Goal: Information Seeking & Learning: Learn about a topic

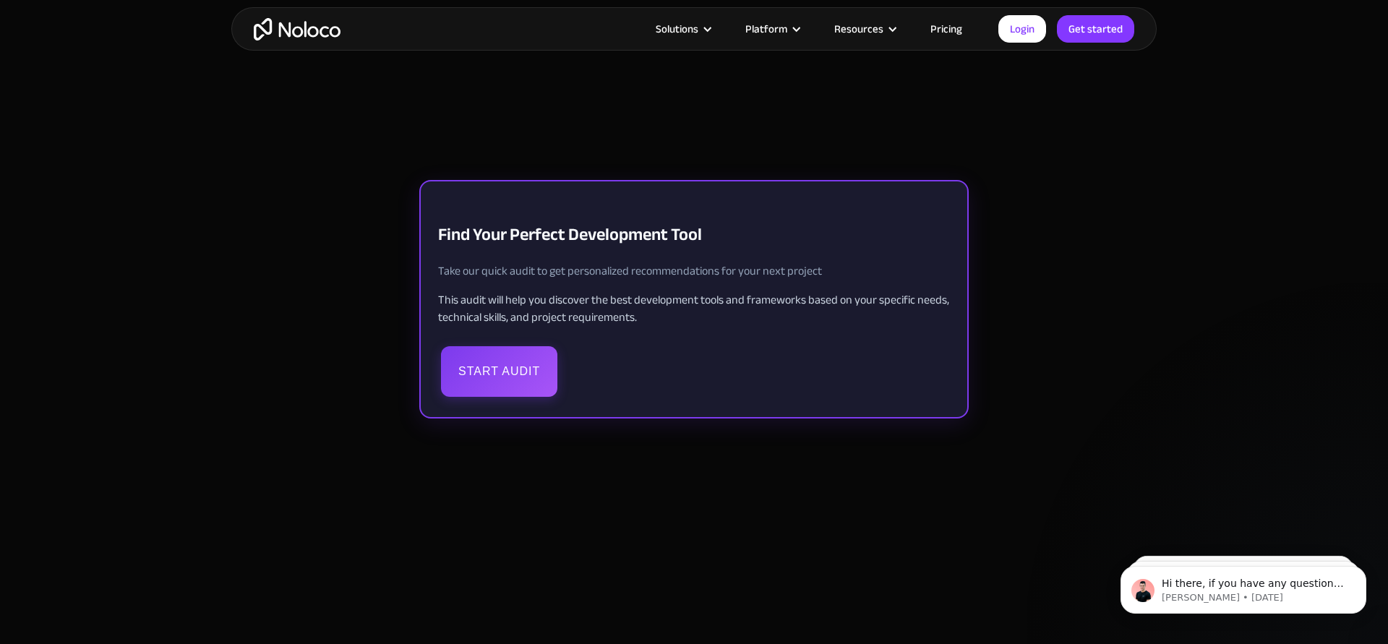
click at [581, 363] on div "Start Audit" at bounding box center [694, 371] width 512 height 56
click at [509, 367] on button "Start Audit" at bounding box center [499, 370] width 116 height 51
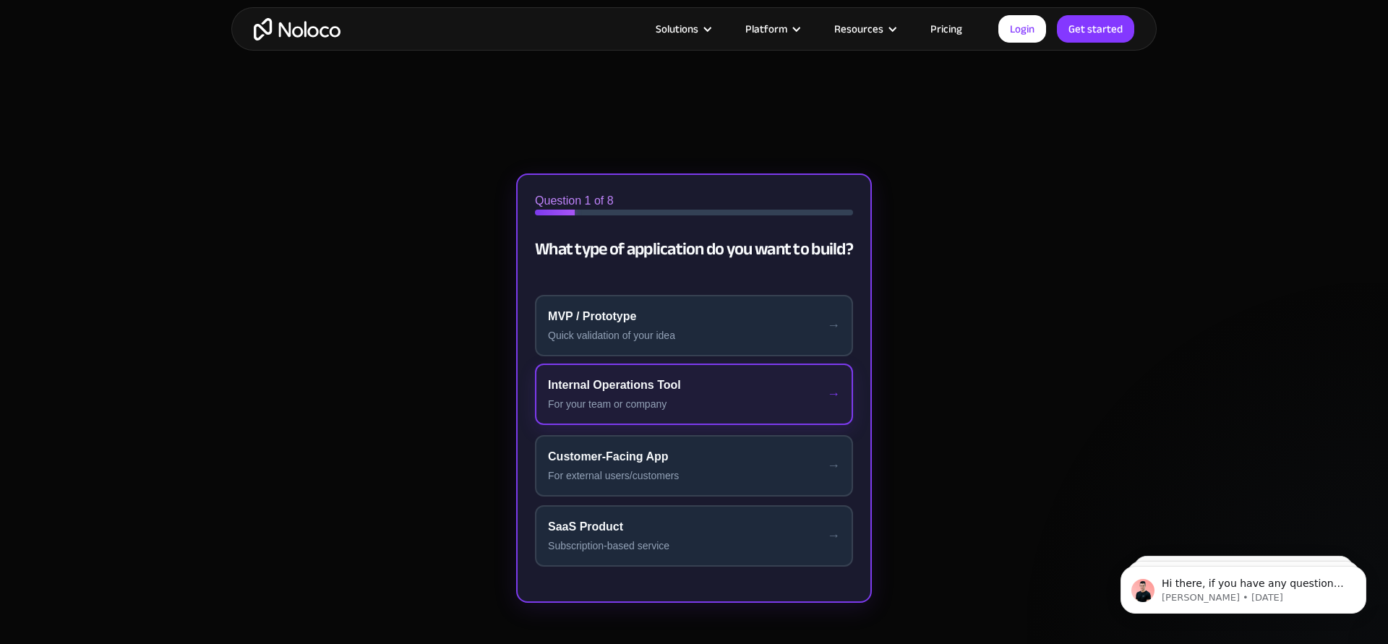
click at [711, 403] on div "For your team or company" at bounding box center [694, 404] width 292 height 15
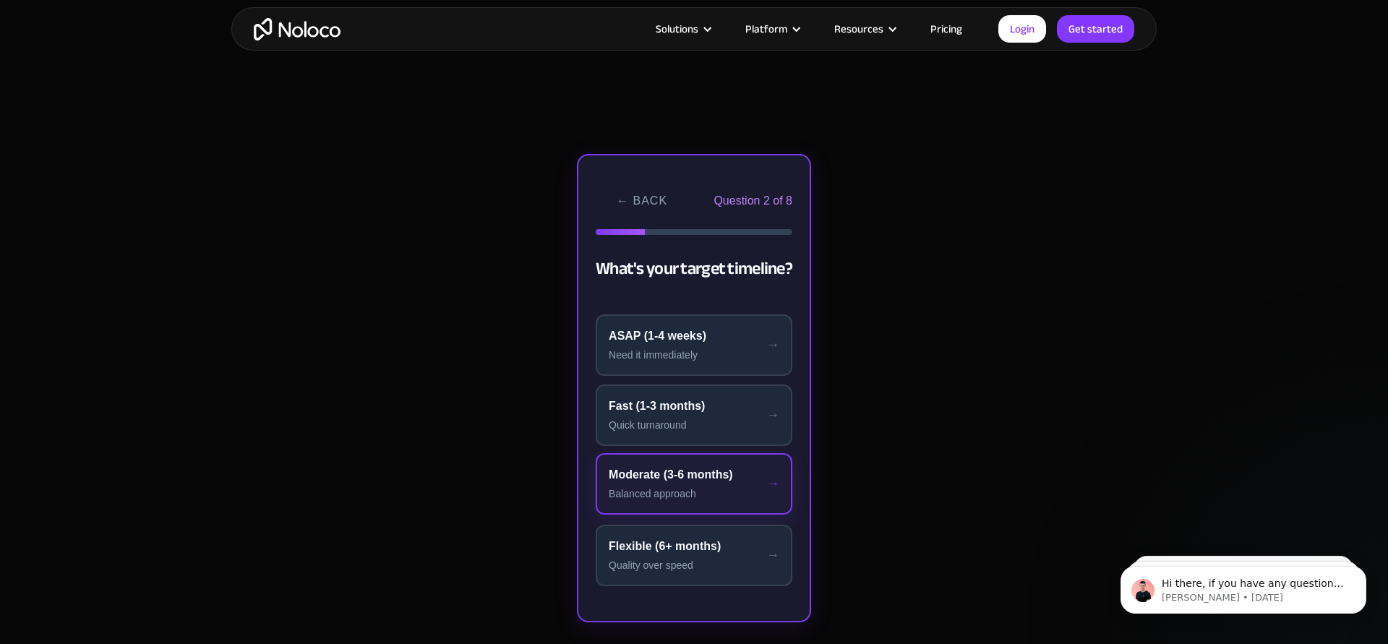
click at [670, 468] on div "Moderate (3-6 months)" at bounding box center [694, 474] width 171 height 17
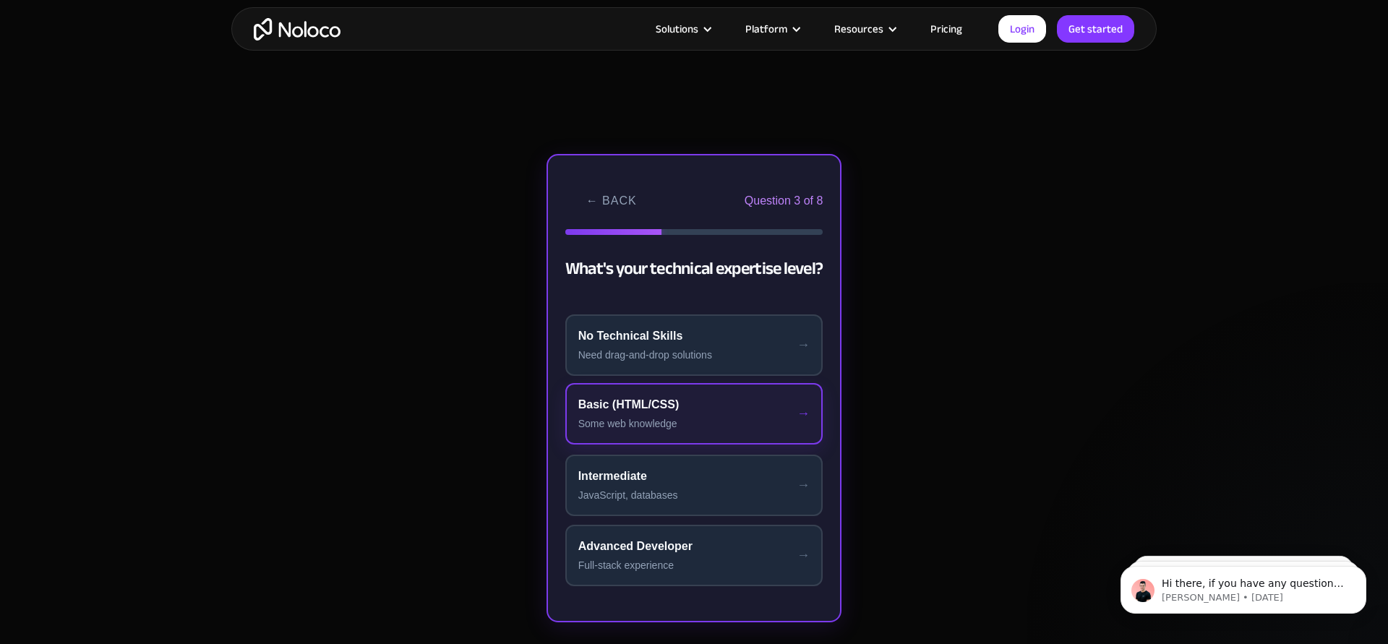
click at [656, 425] on div "Some web knowledge" at bounding box center [694, 423] width 232 height 15
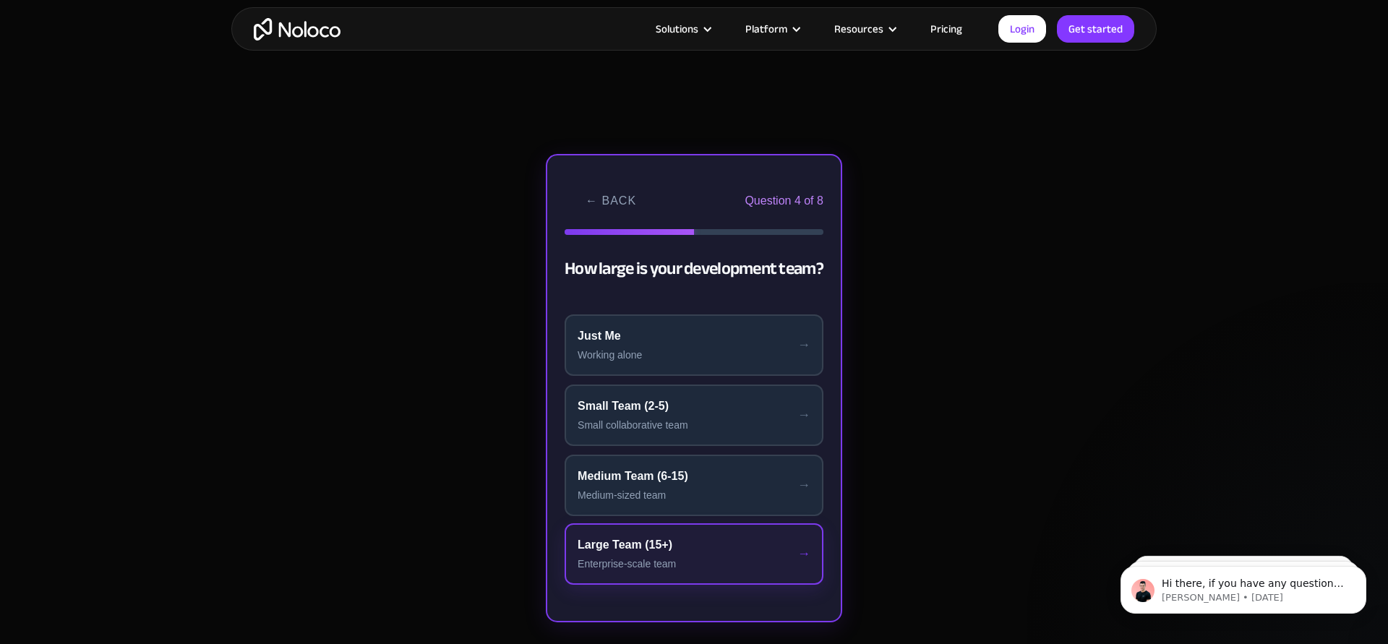
click at [667, 542] on div "Large Team (15+)" at bounding box center [693, 544] width 233 height 17
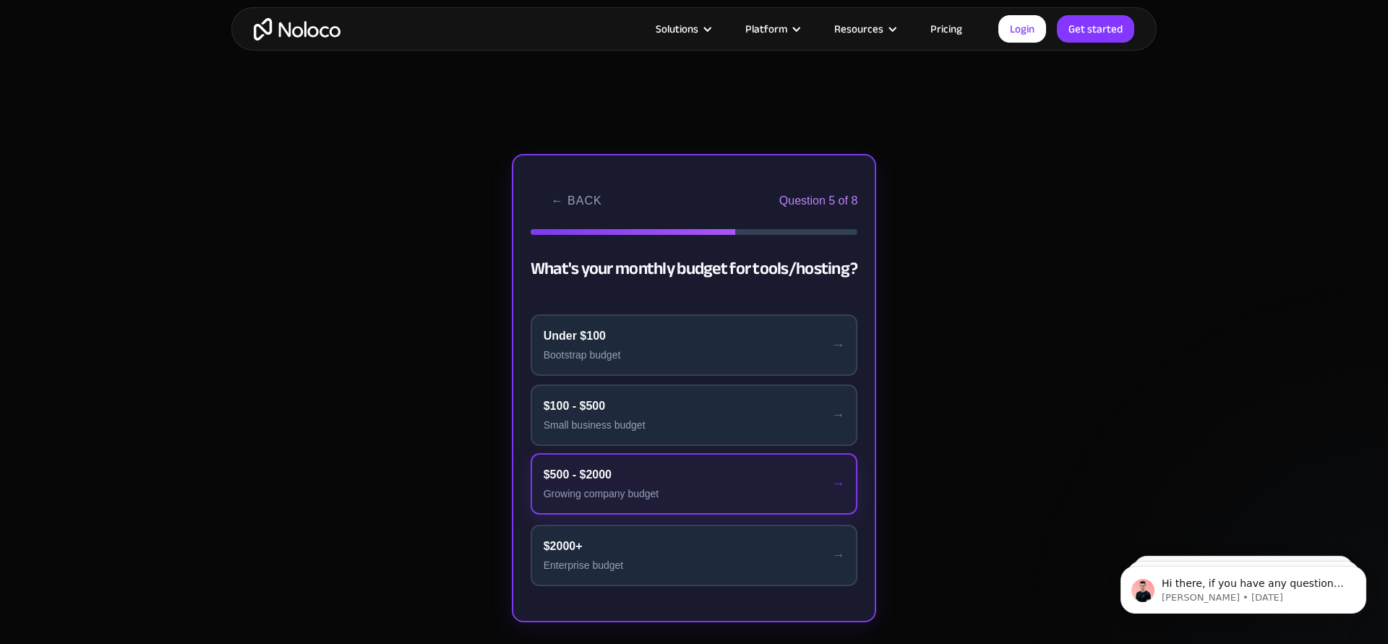
click at [703, 489] on div "Growing company budget" at bounding box center [693, 493] width 301 height 15
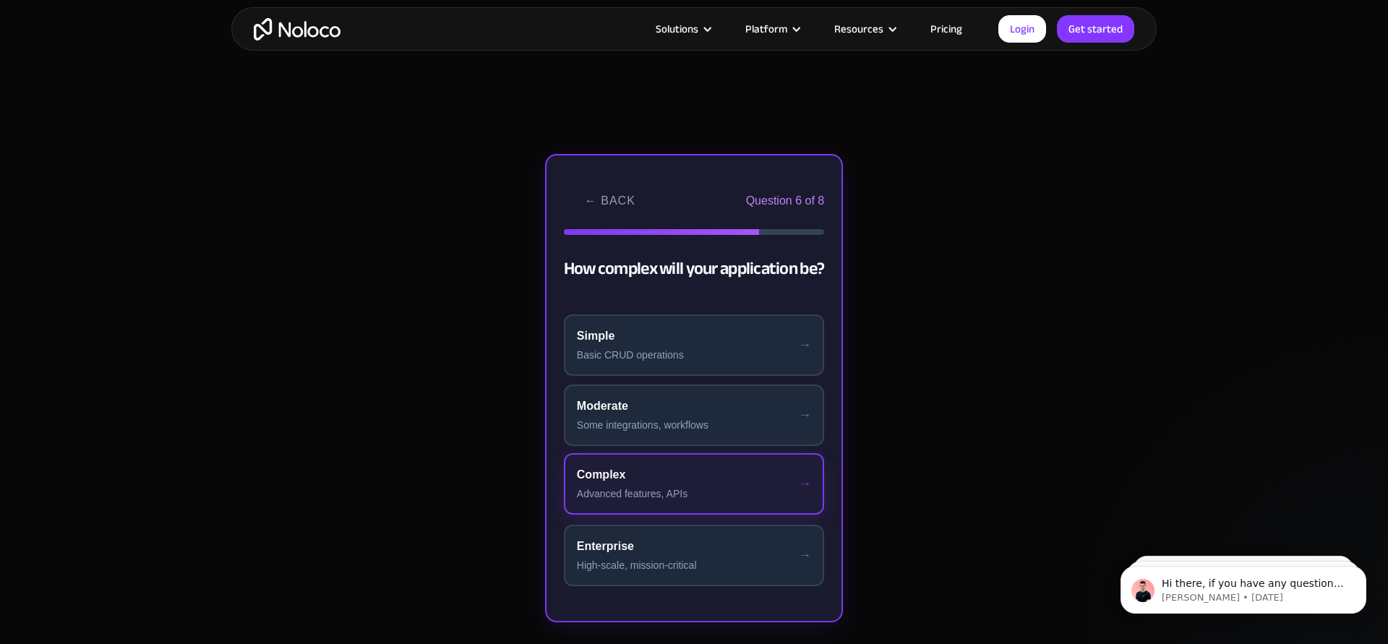
click at [700, 496] on div "Advanced features, APIs" at bounding box center [694, 493] width 234 height 15
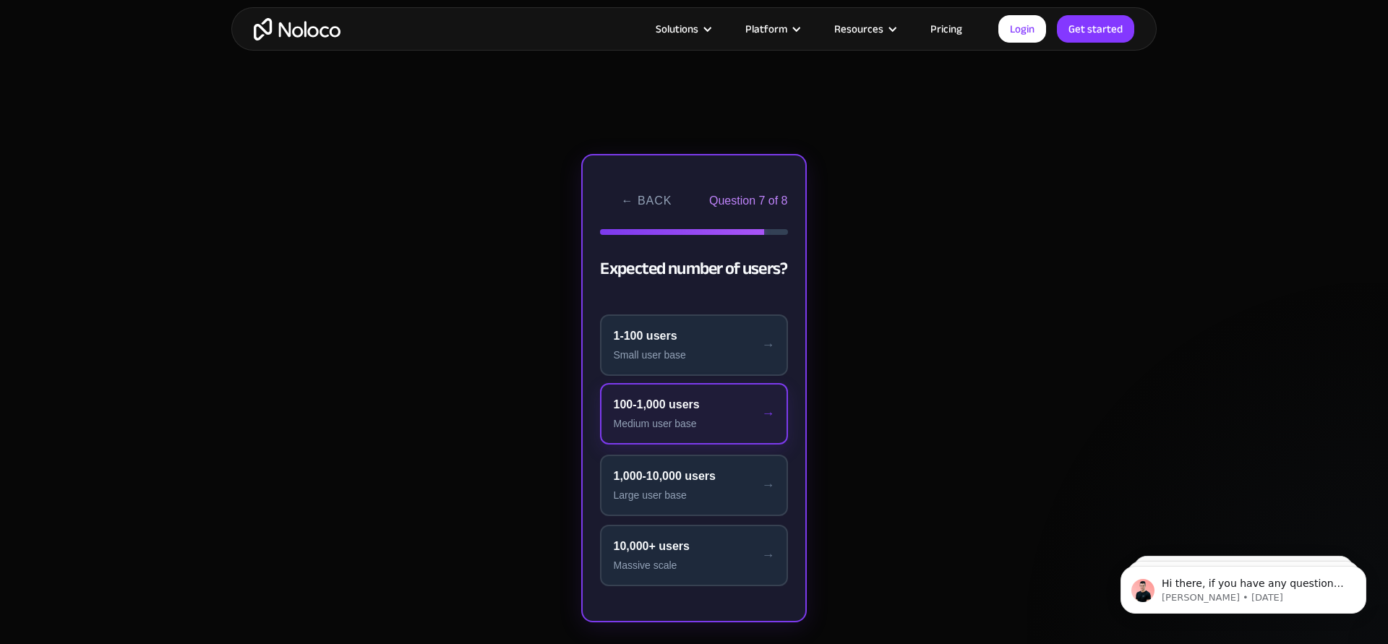
click at [726, 418] on div "Medium user base" at bounding box center [693, 423] width 161 height 15
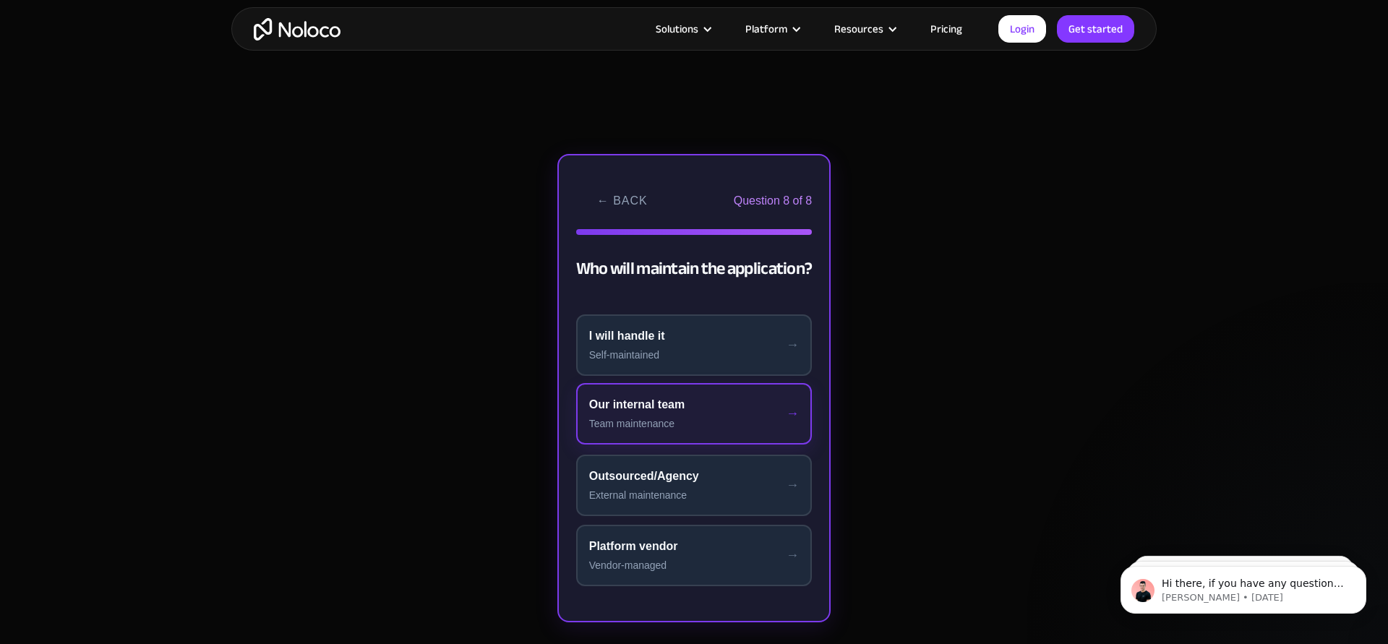
click at [708, 415] on button "Our internal team Team maintenance" at bounding box center [694, 413] width 236 height 61
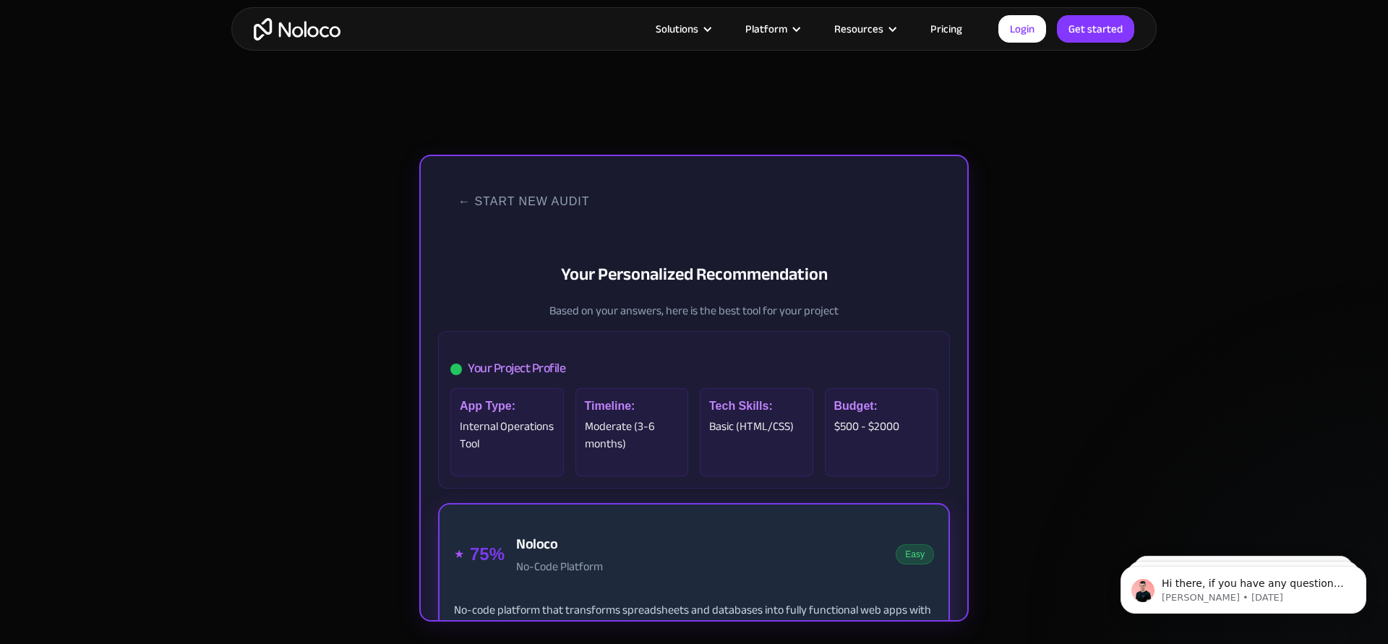
click at [484, 554] on span "75%" at bounding box center [487, 554] width 35 height 26
click at [708, 225] on div "← Start New Audit Your Personalized Recommendation Based on your answers, here …" at bounding box center [694, 243] width 546 height 175
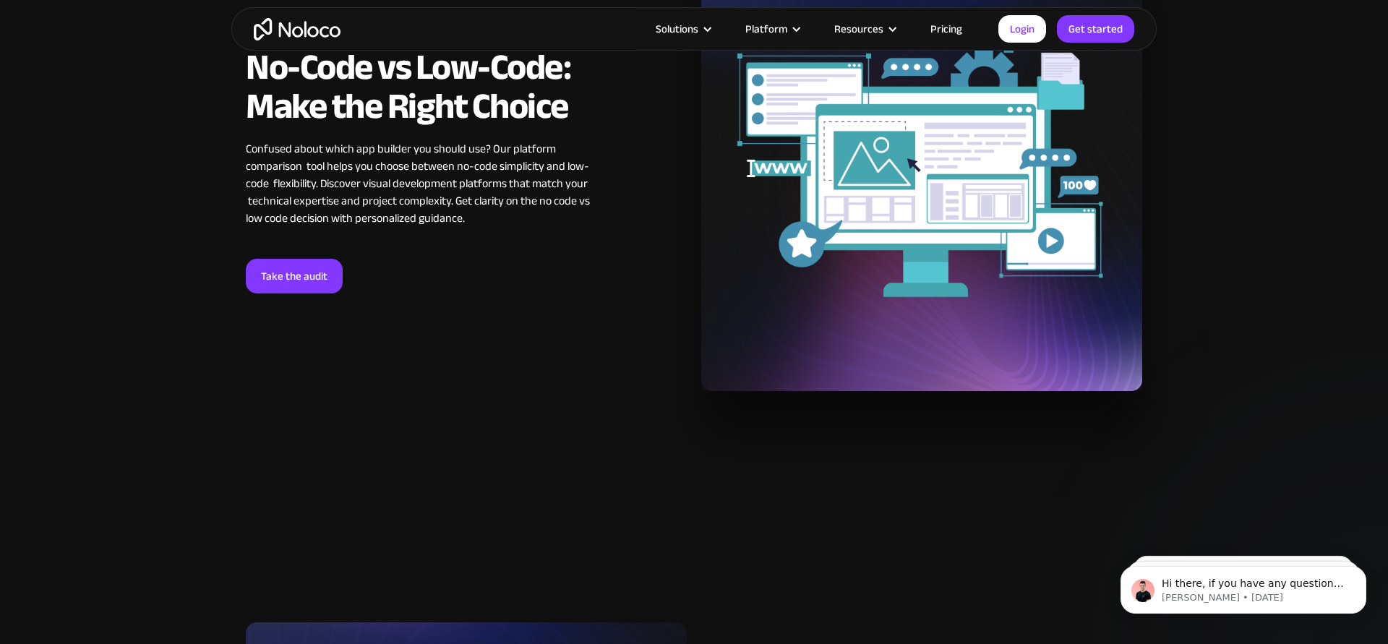
scroll to position [2690, 0]
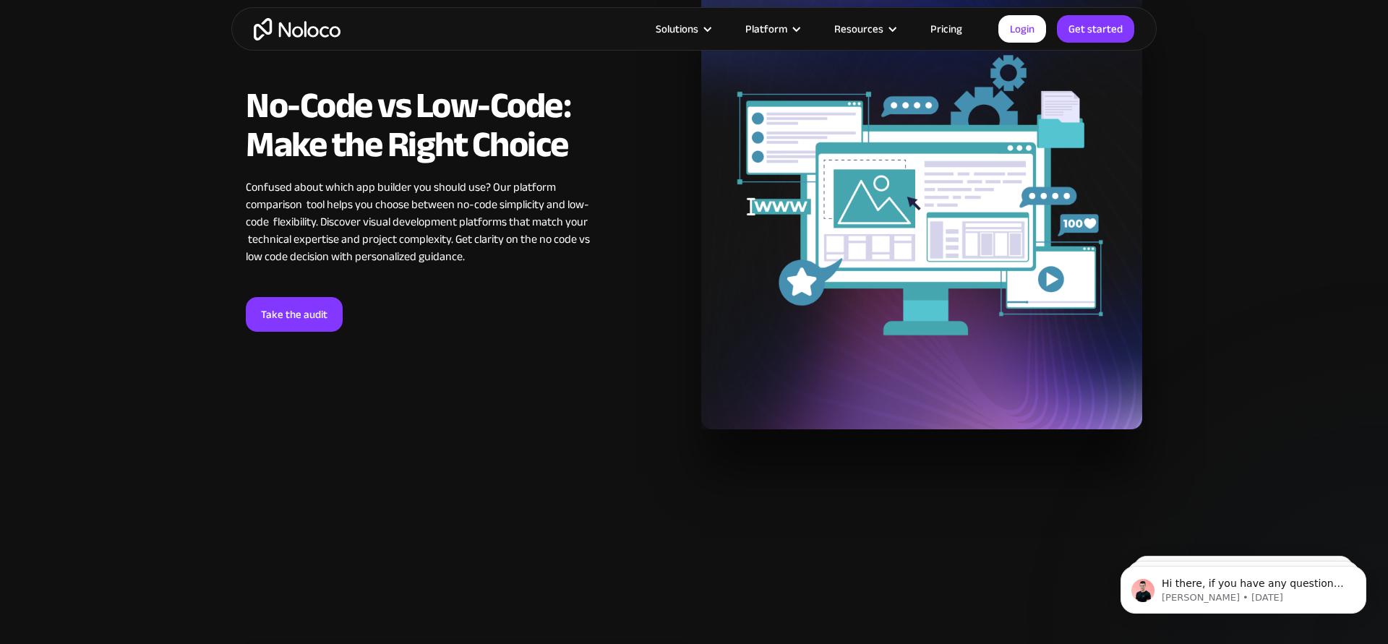
click at [270, 291] on div "No-Code vs Low-Code: Make the Right Choice Confused about which app builder you…" at bounding box center [428, 209] width 365 height 246
click at [275, 316] on link "Take the audit" at bounding box center [294, 314] width 97 height 35
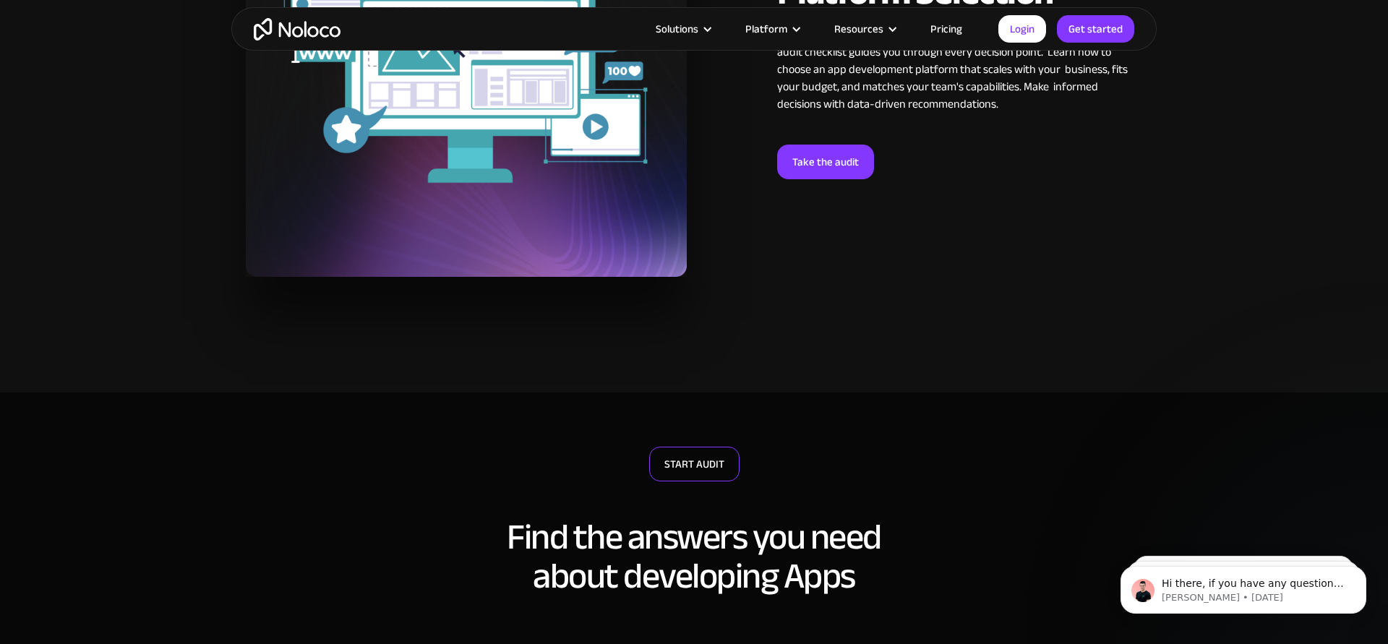
click at [676, 466] on link "START AUDIT" at bounding box center [694, 464] width 90 height 35
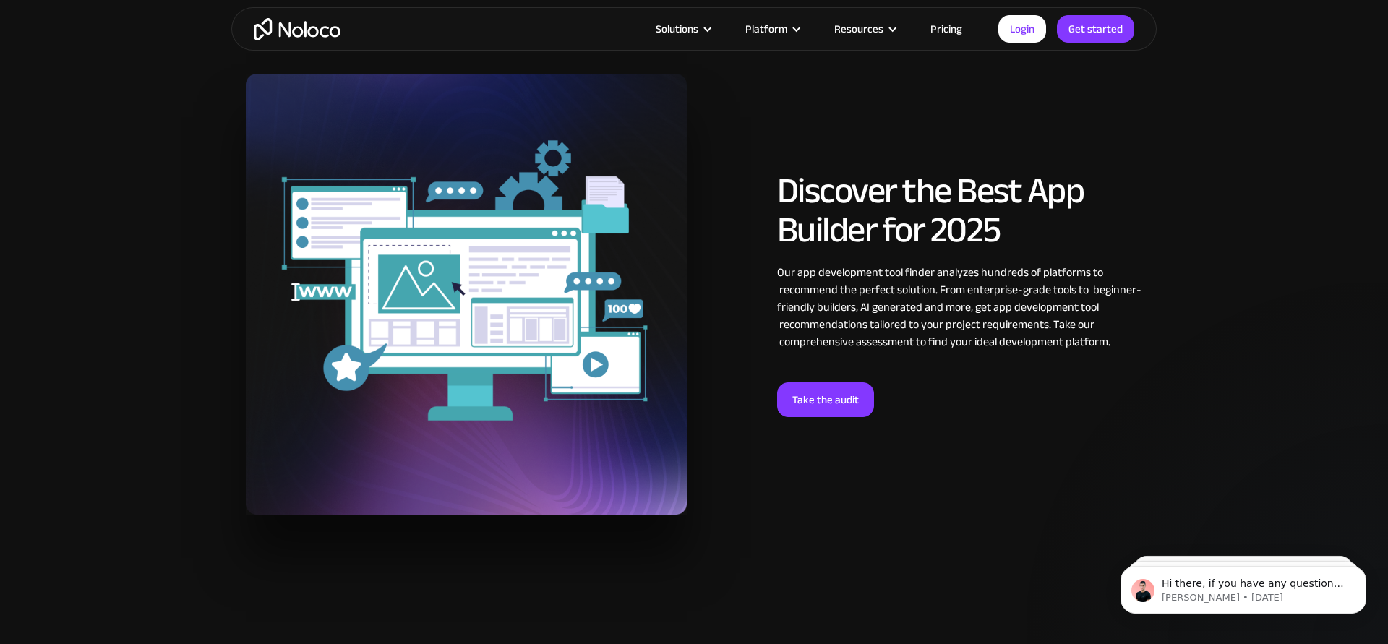
scroll to position [1939, 0]
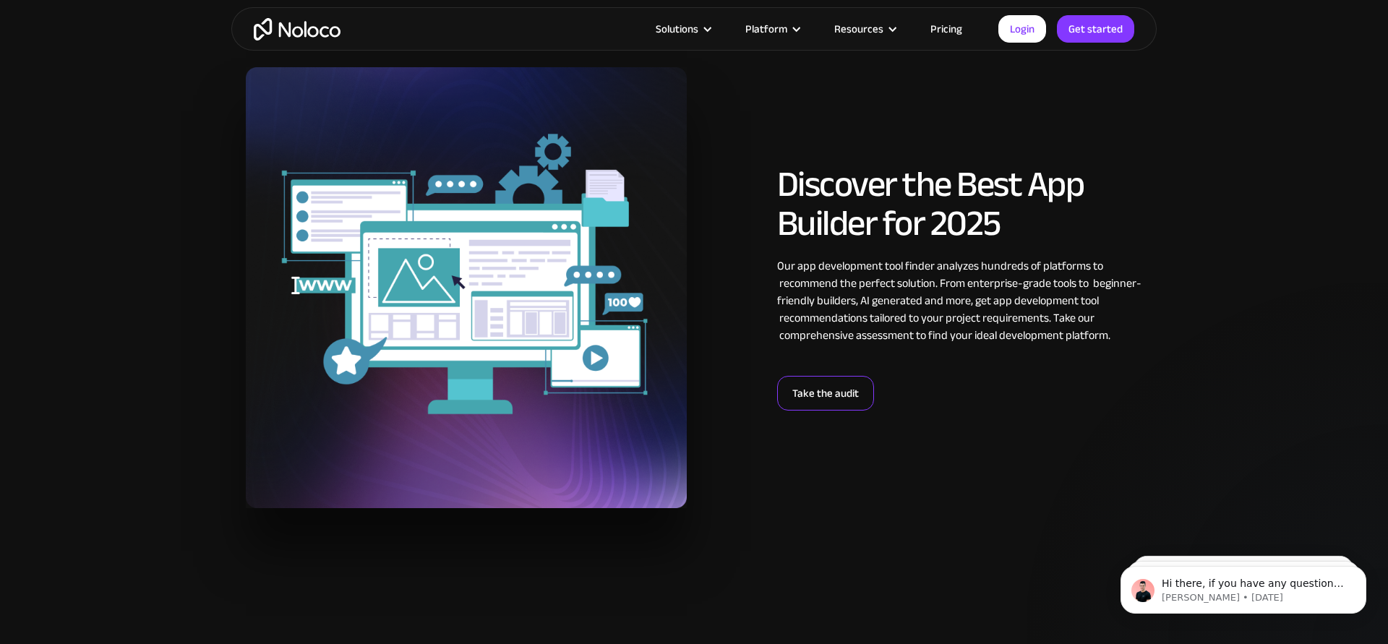
click at [811, 400] on link "Take the audit" at bounding box center [825, 393] width 97 height 35
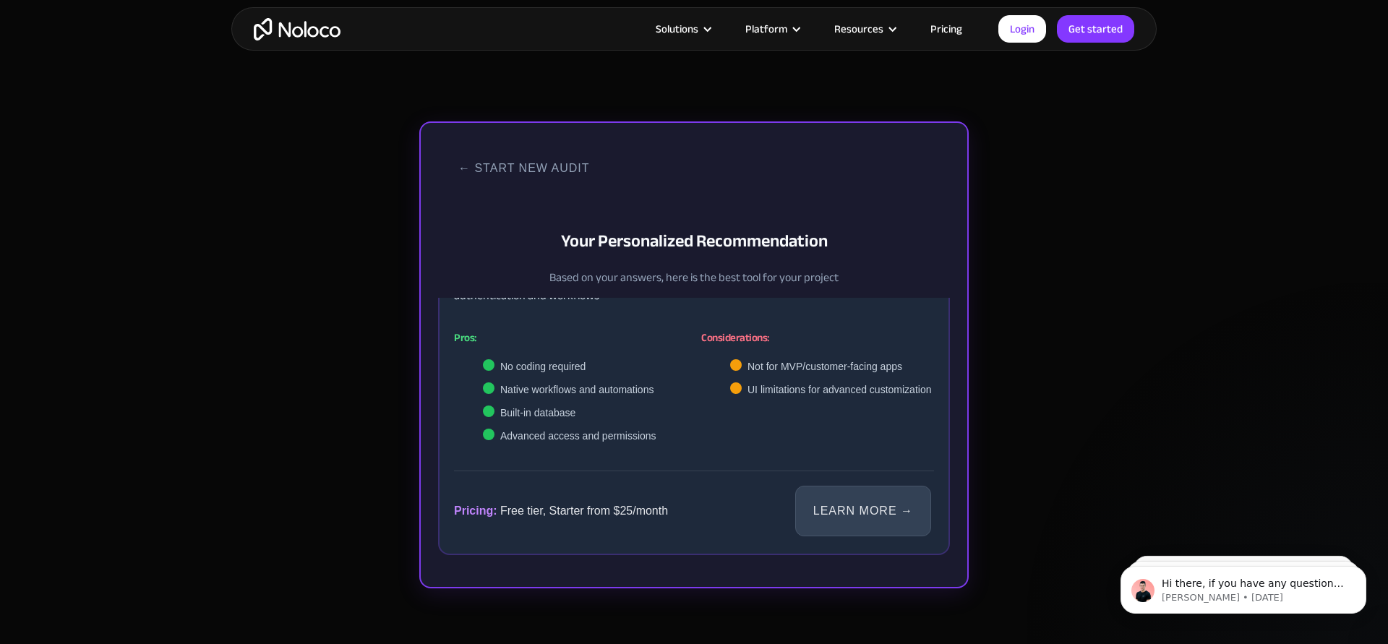
scroll to position [442, 0]
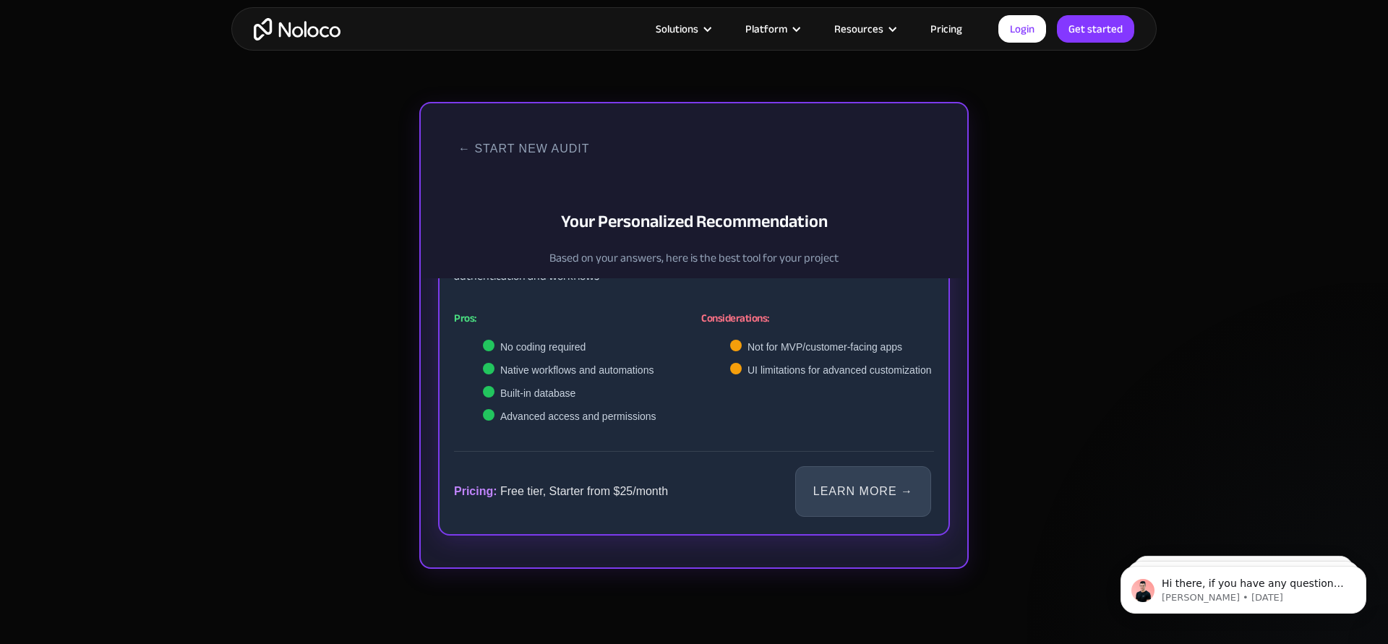
click at [875, 516] on div "Pricing: Free tier, Starter from $25/month Learn More →" at bounding box center [694, 485] width 480 height 69
click at [878, 493] on link "Learn More →" at bounding box center [863, 491] width 136 height 51
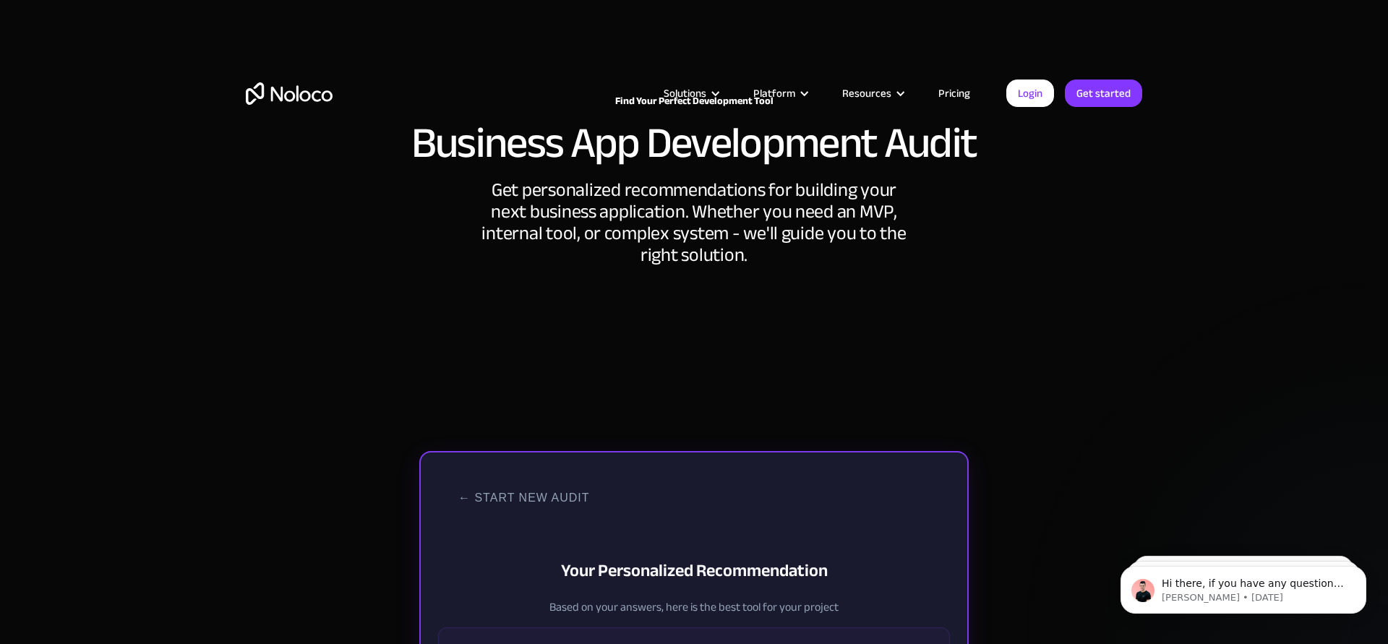
scroll to position [0, 0]
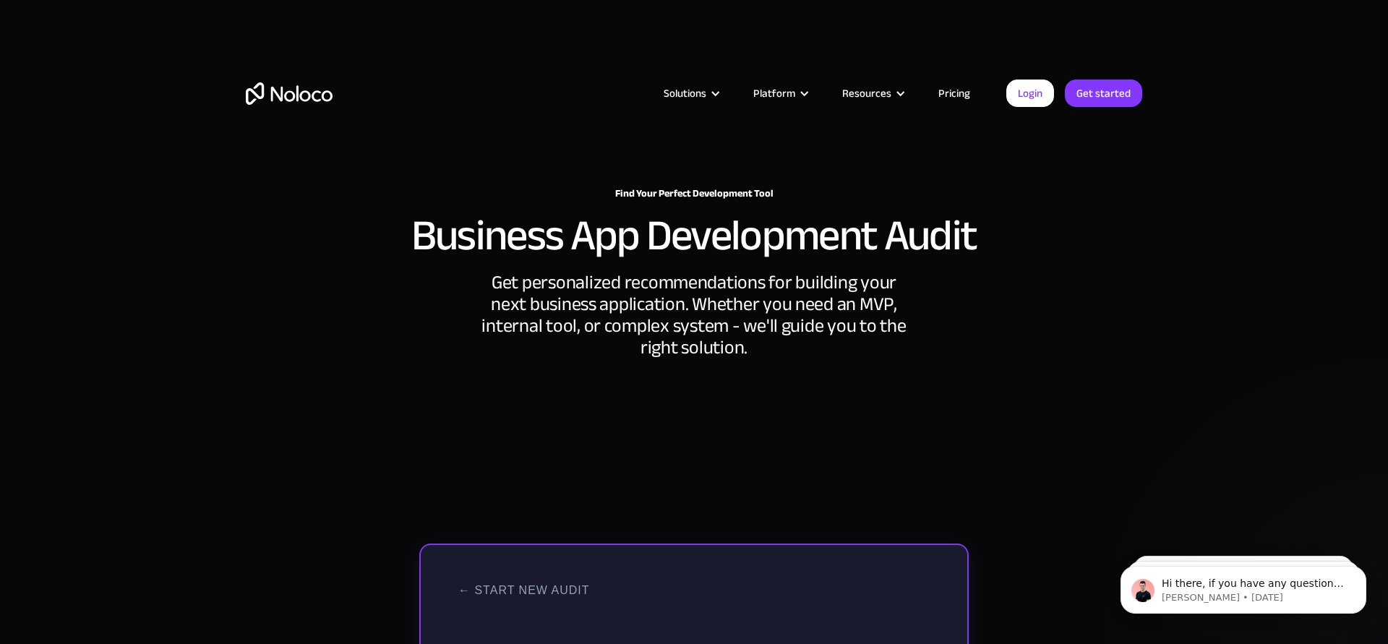
click at [682, 295] on div "Get personalized recommendations for building your next business application. W…" at bounding box center [694, 315] width 434 height 87
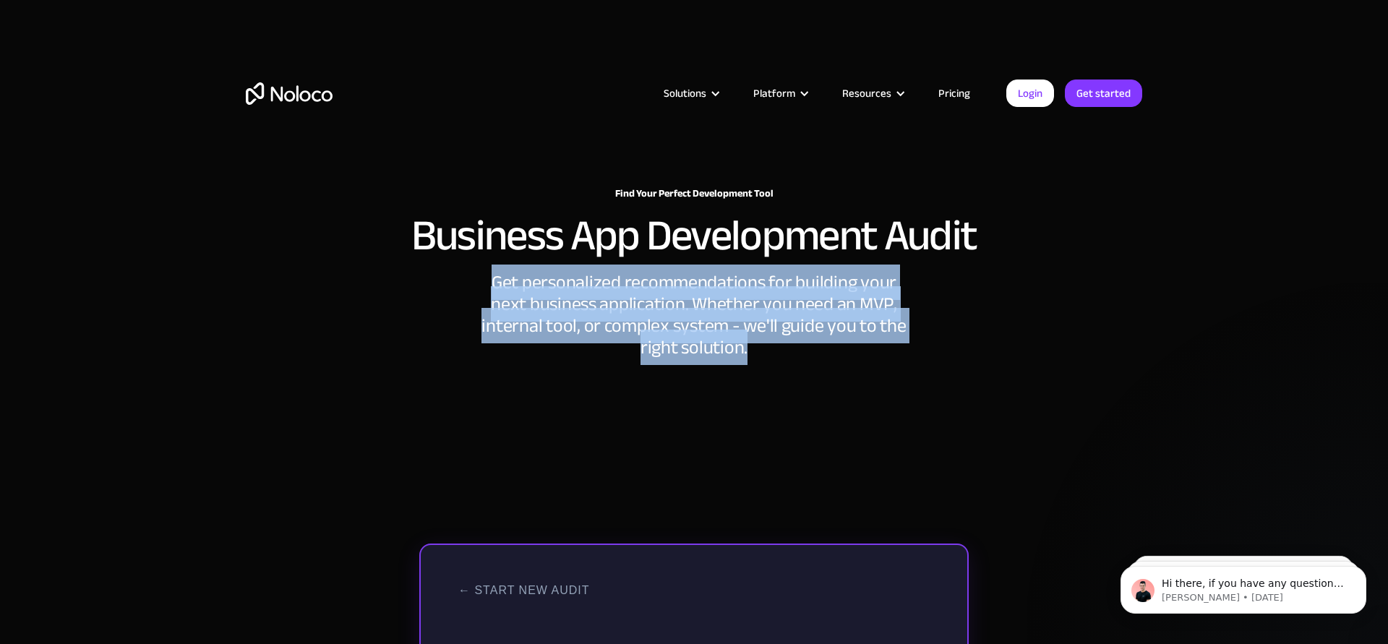
click at [682, 295] on div "Get personalized recommendations for building your next business application. W…" at bounding box center [694, 315] width 434 height 87
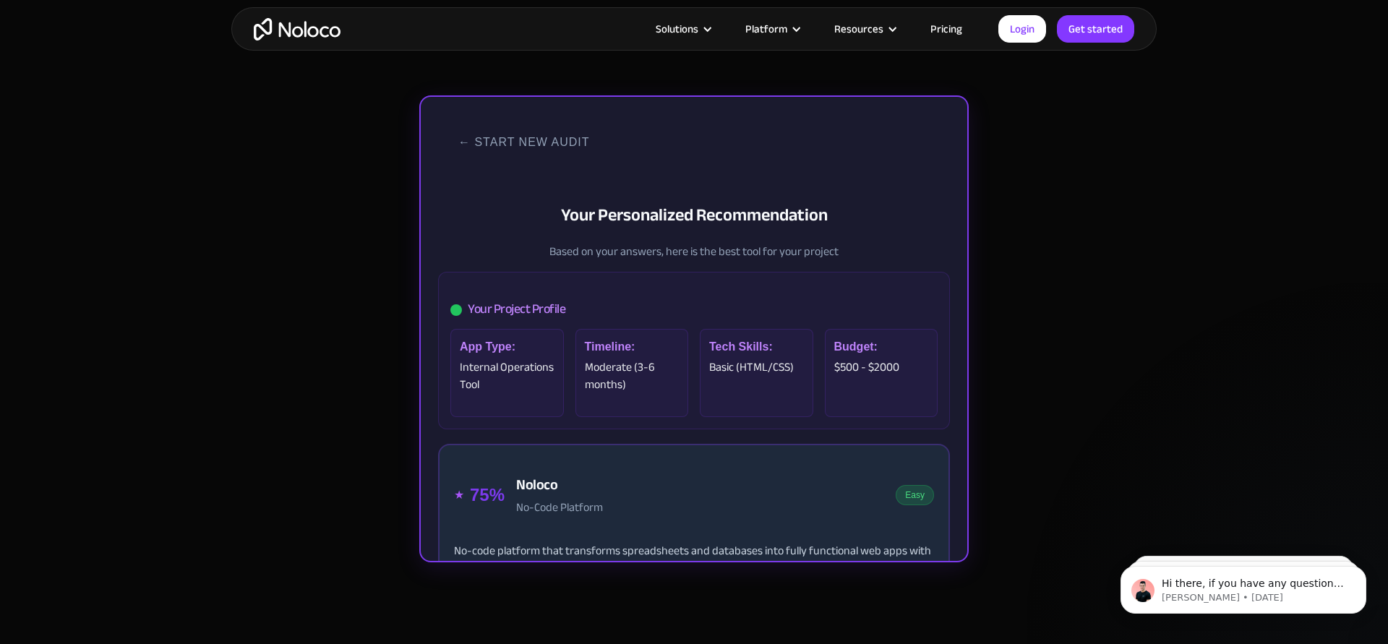
scroll to position [444, 0]
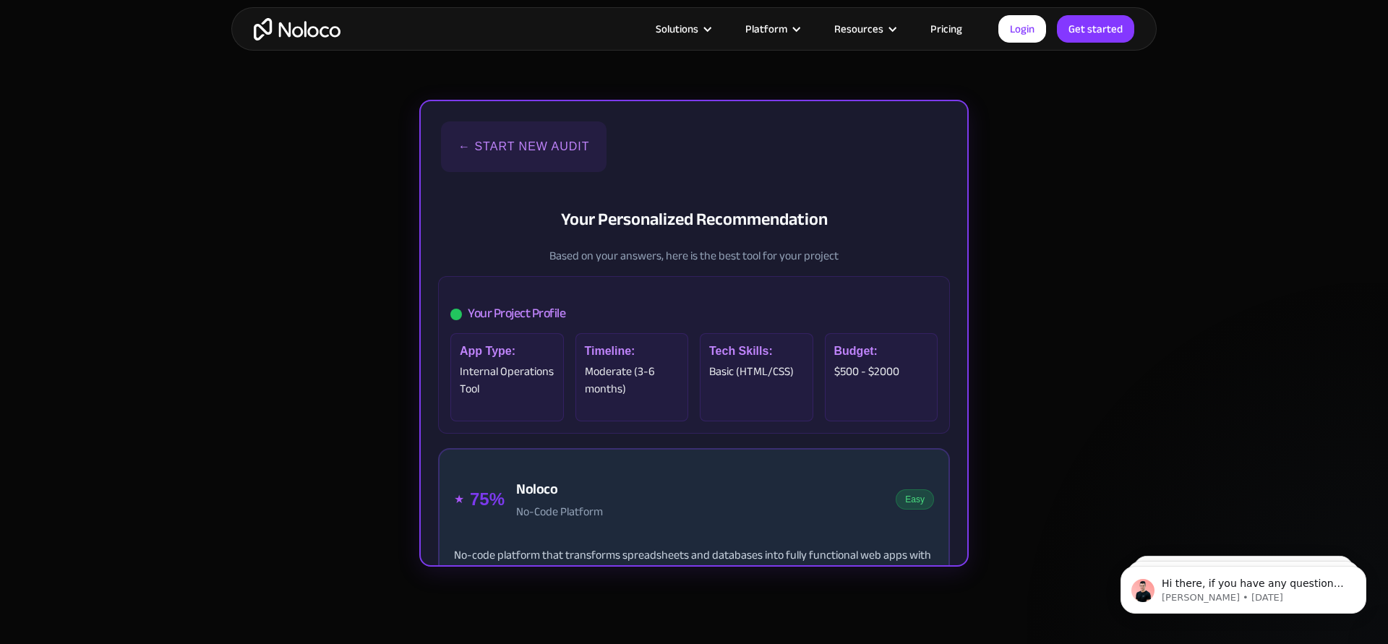
click at [470, 151] on button "← Start New Audit" at bounding box center [523, 146] width 165 height 51
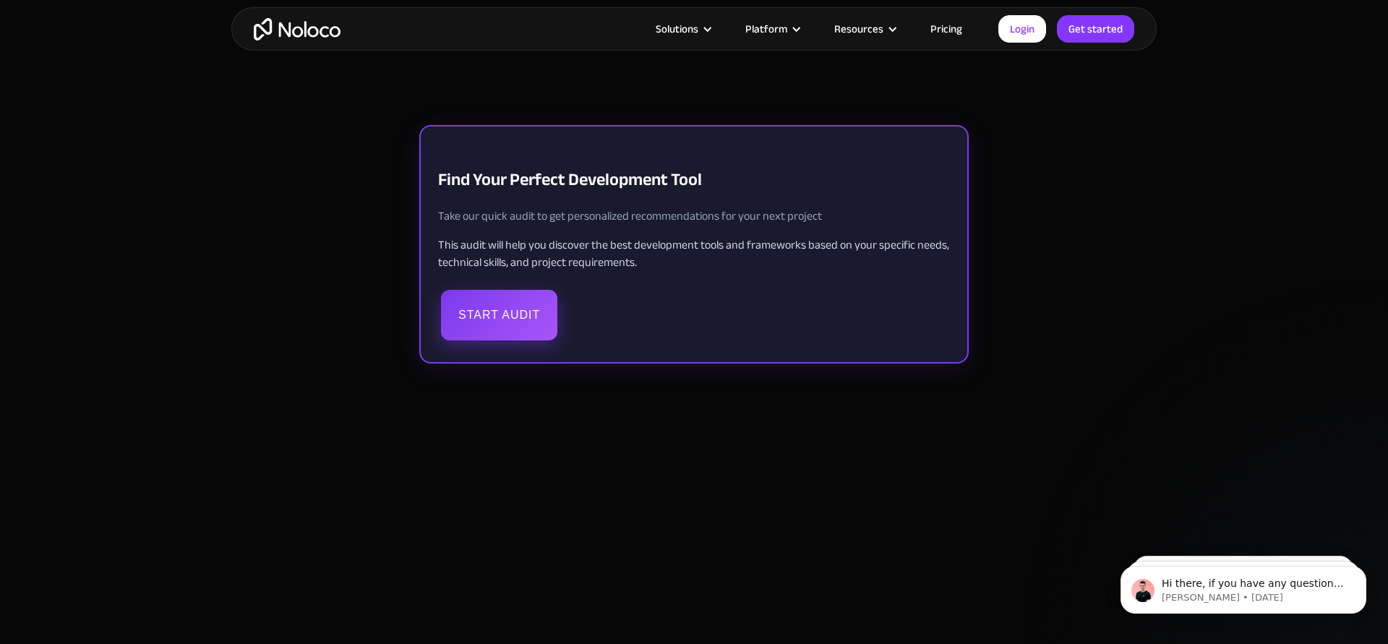
click at [538, 306] on button "Start Audit" at bounding box center [499, 315] width 116 height 51
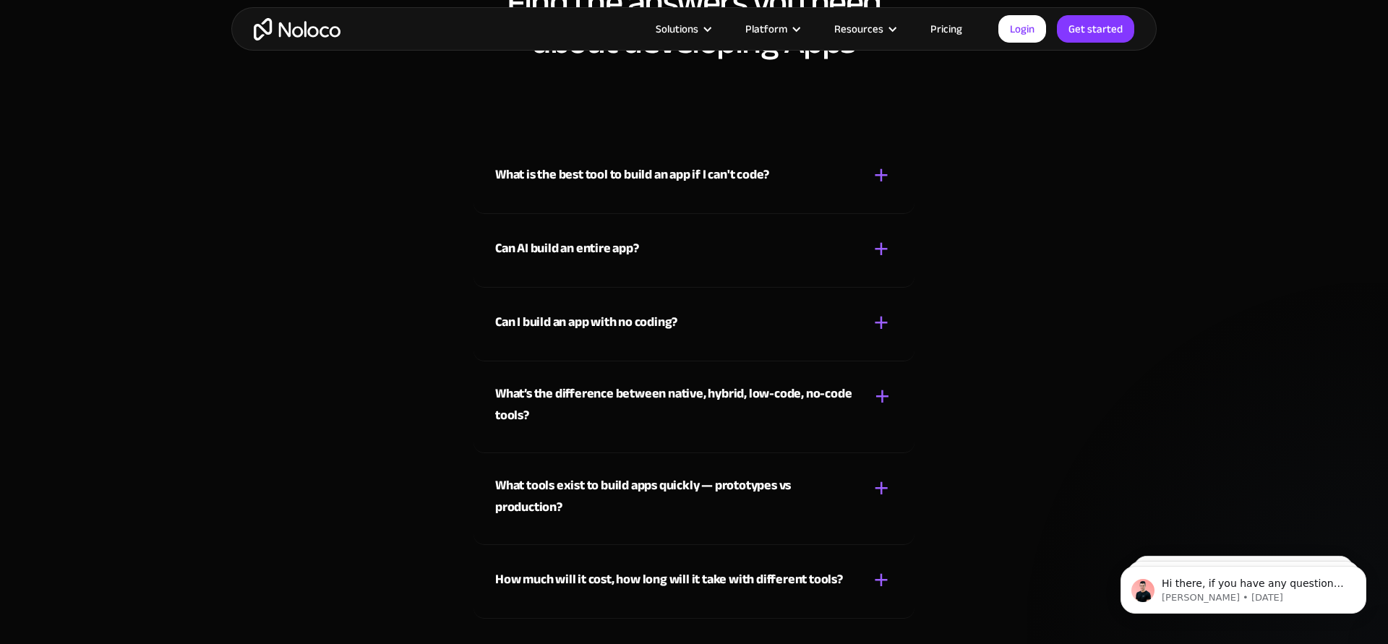
scroll to position [4051, 0]
click at [687, 317] on div "Can I build an app with no coding? + -" at bounding box center [693, 311] width 397 height 51
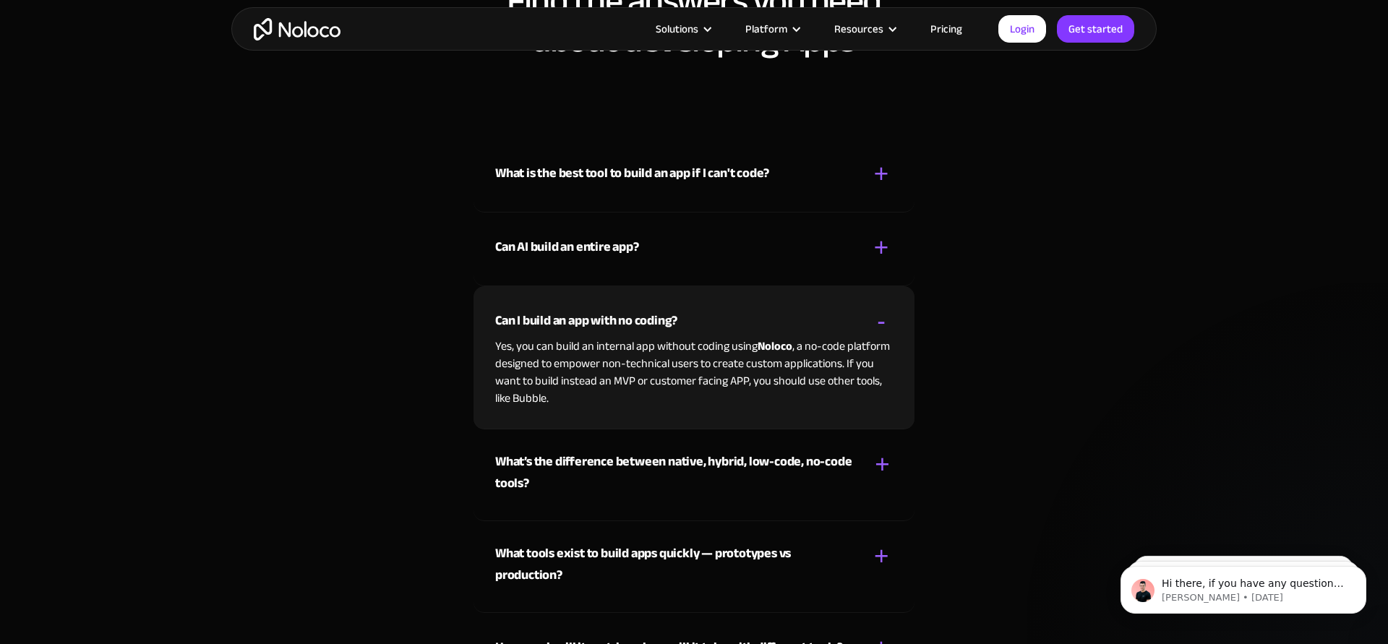
click at [687, 317] on div "Can I build an app with no coding? + -" at bounding box center [693, 311] width 397 height 51
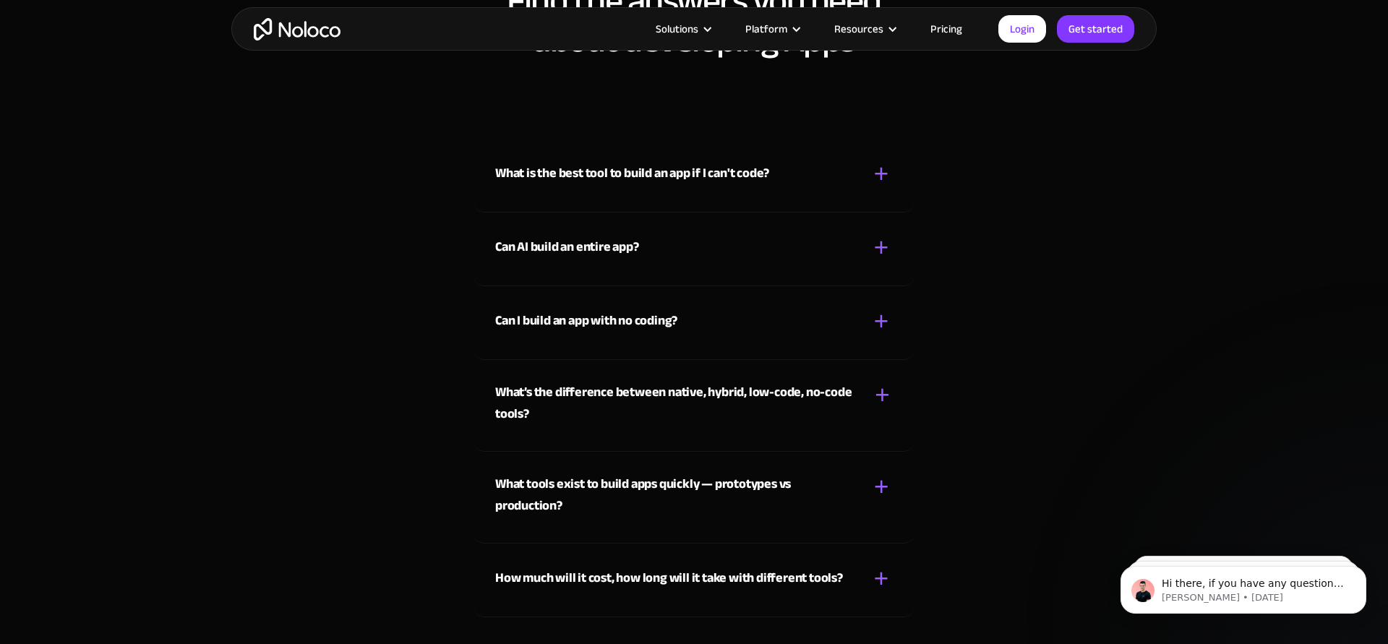
click at [736, 248] on div "Can AI build an entire app? + -" at bounding box center [693, 237] width 397 height 51
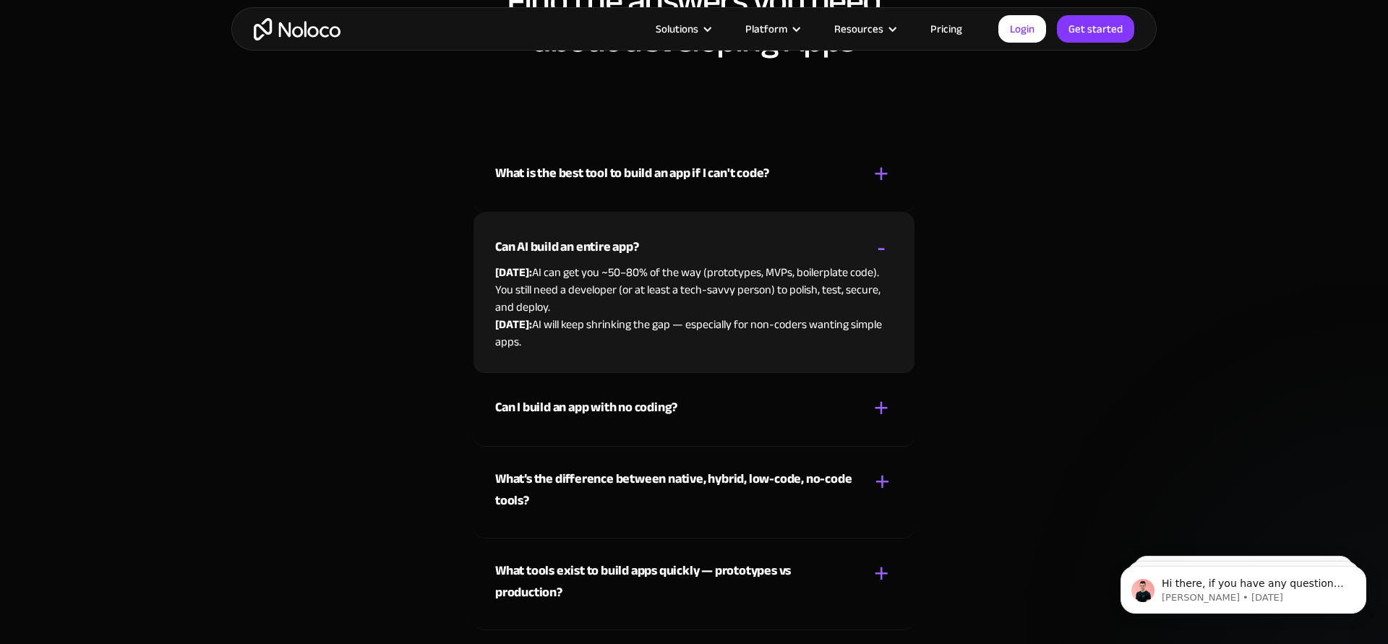
click at [772, 193] on div "What is the best tool to build an app if I can't code? + - No-code builders: To…" at bounding box center [693, 176] width 441 height 74
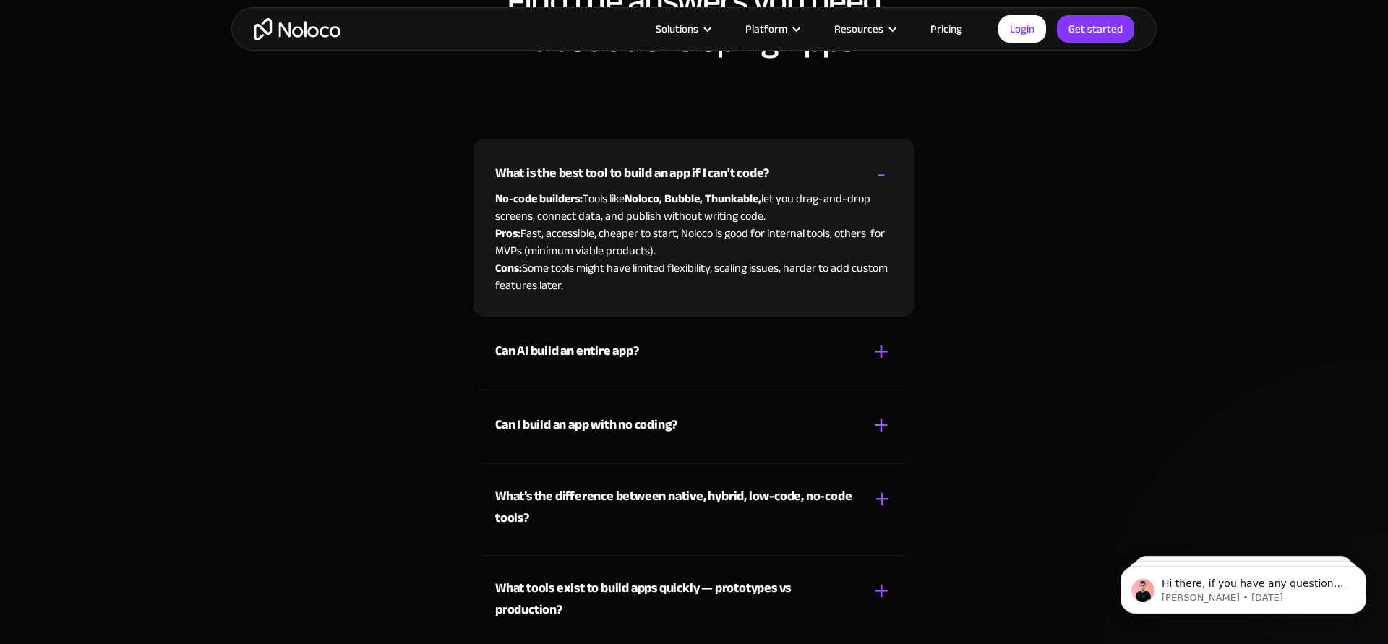
click at [799, 164] on div "What is the best tool to build an app if I can't code? + -" at bounding box center [693, 164] width 397 height 51
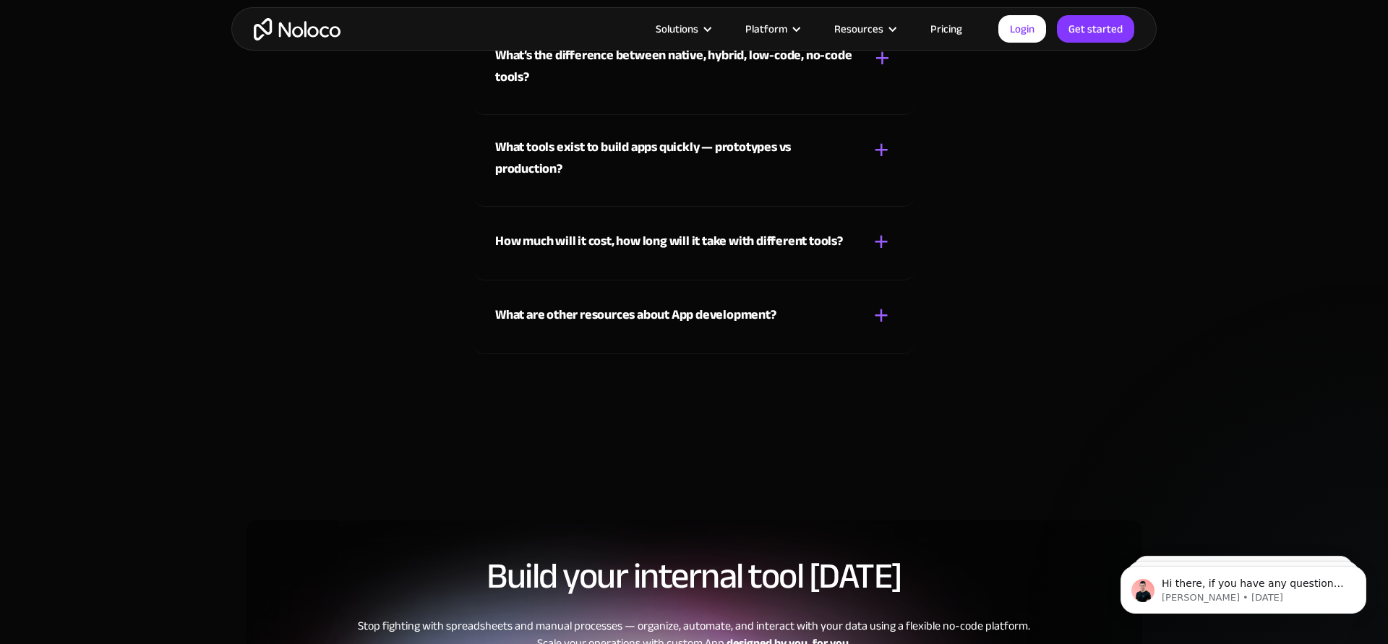
scroll to position [4398, 0]
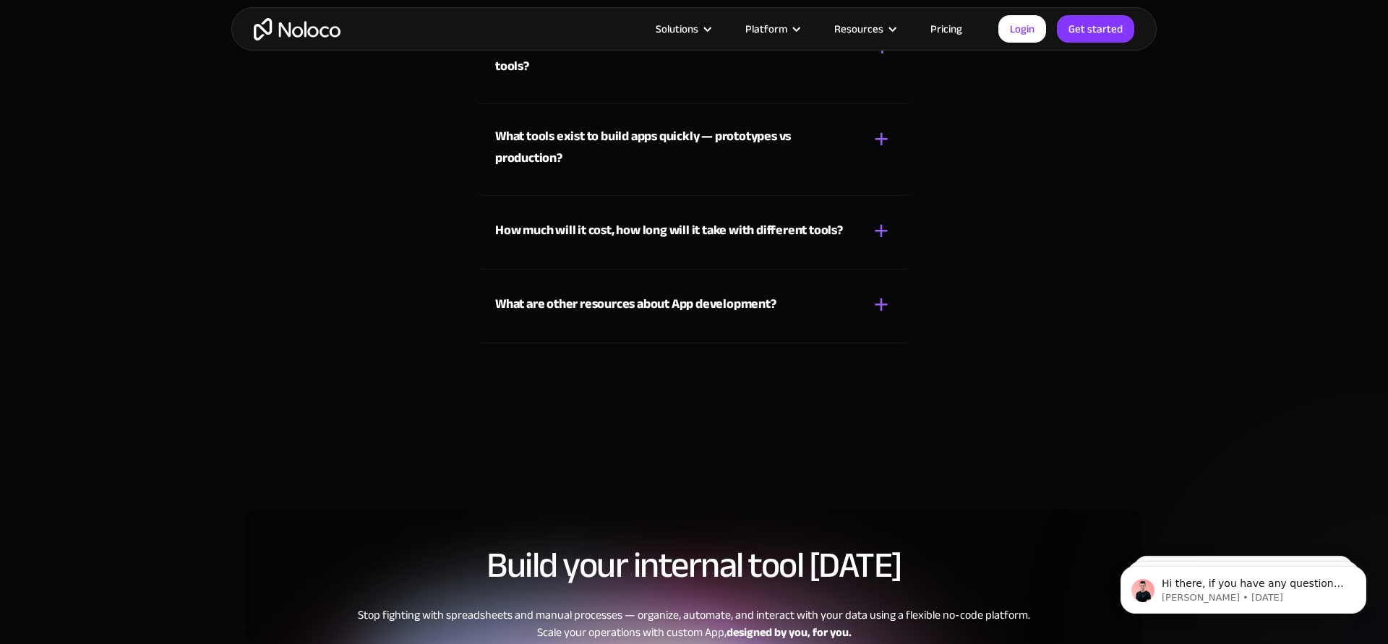
click at [756, 322] on div "What are other resources about App development? + - 1. Comprehensive guide on m…" at bounding box center [693, 307] width 441 height 74
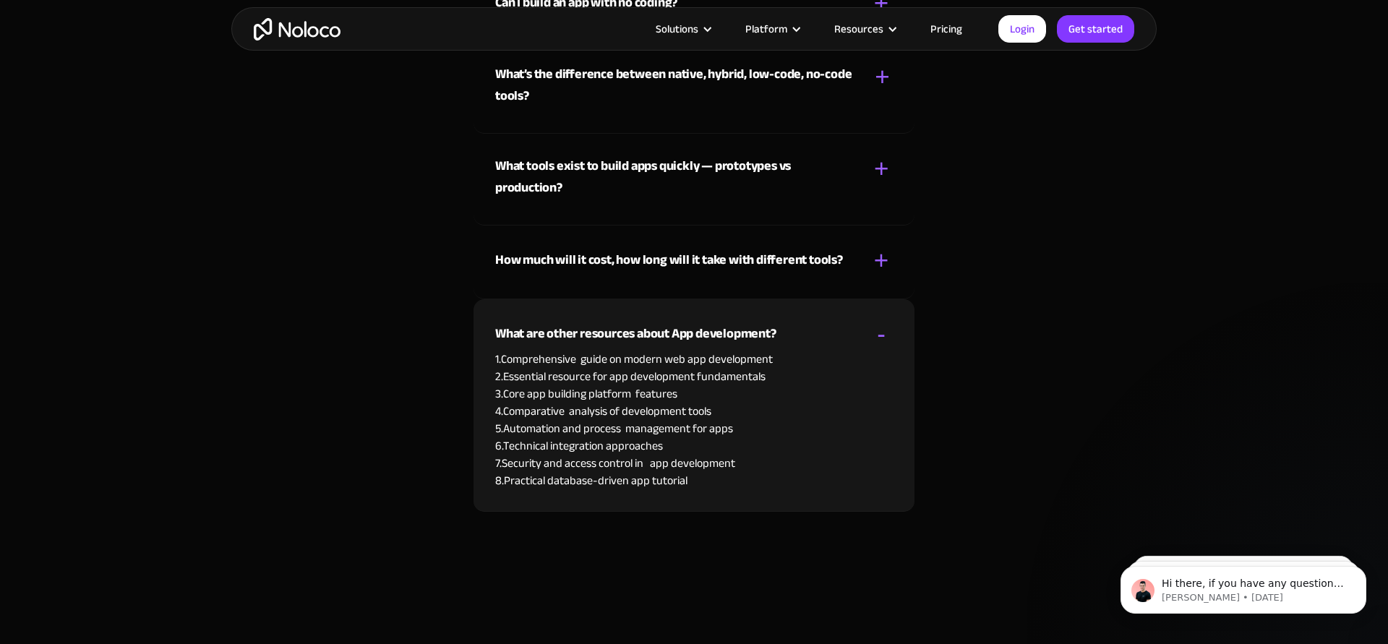
scroll to position [4361, 0]
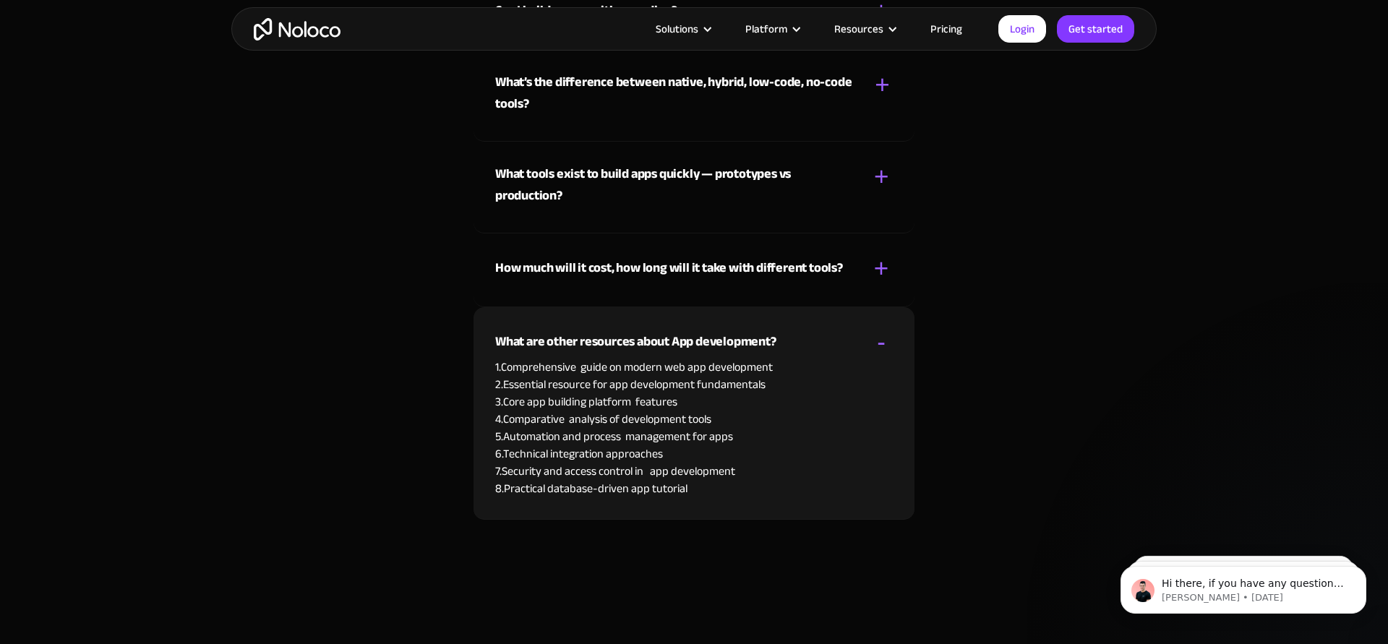
click at [721, 270] on strong "How much will it cost, how long will it take with different tools?" at bounding box center [669, 268] width 348 height 24
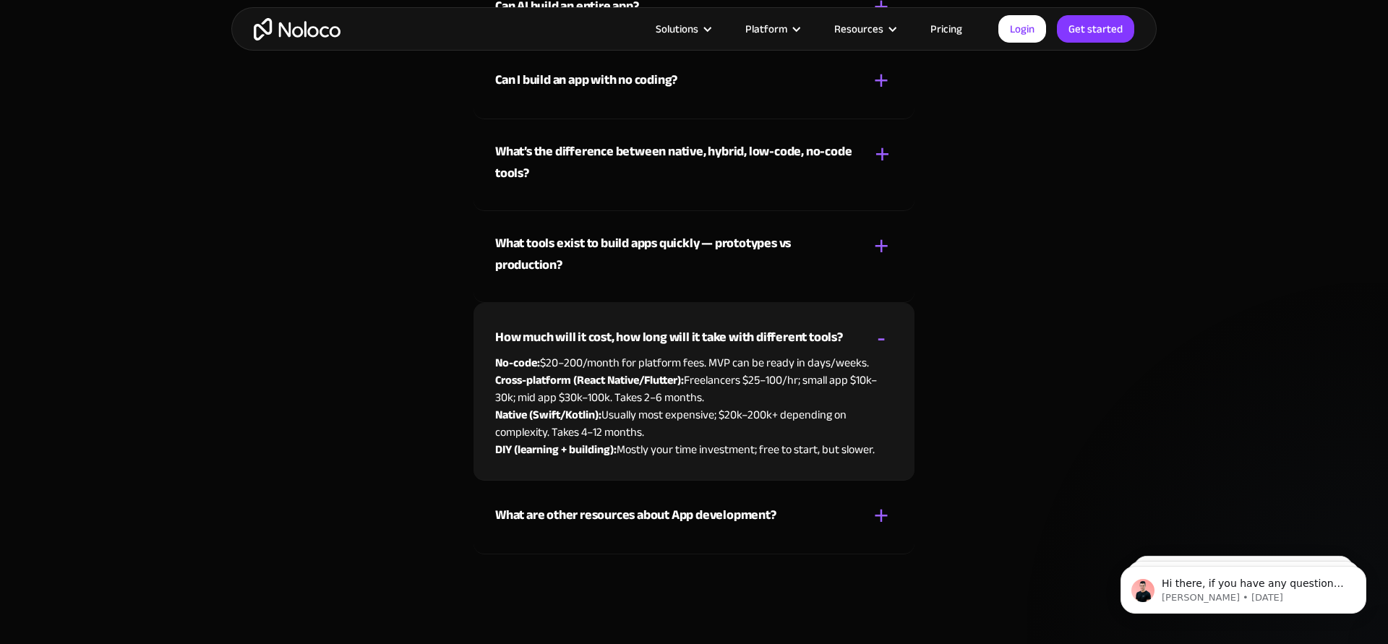
scroll to position [4280, 0]
